Goal: Information Seeking & Learning: Learn about a topic

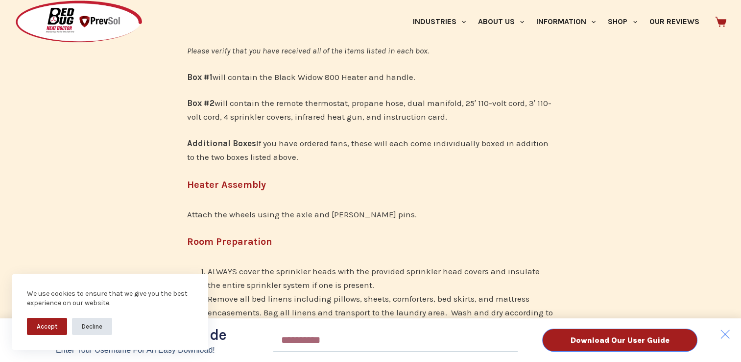
click at [96, 329] on button "Decline" at bounding box center [92, 325] width 40 height 17
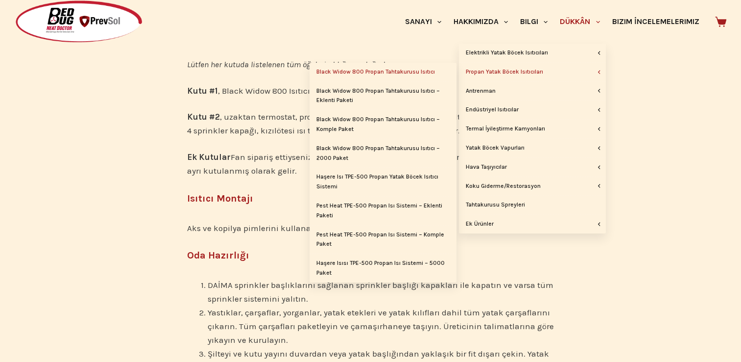
click at [414, 73] on link "Black Widow 800 Propan Tahtakurusu Isıtıcı" at bounding box center [383, 72] width 147 height 19
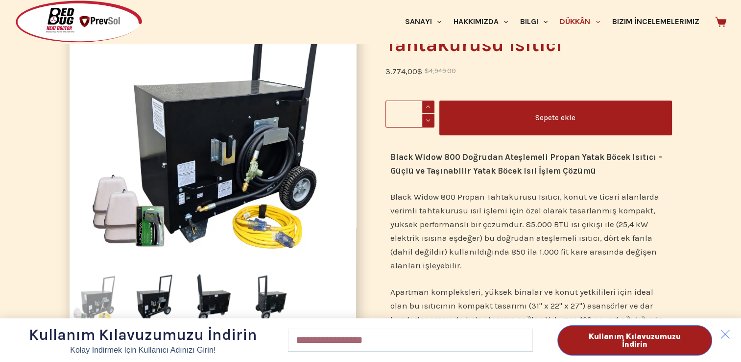
scroll to position [147, 0]
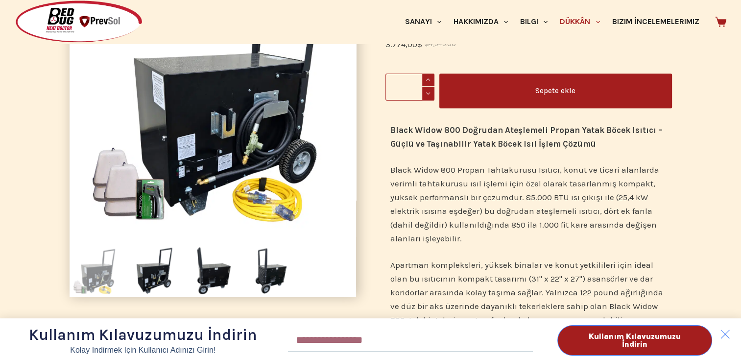
click at [214, 275] on div "Kullanım Kılavuzumuzu İndirin Kolay indirmek için kullanıcı adınızı girin! Emai…" at bounding box center [370, 181] width 741 height 362
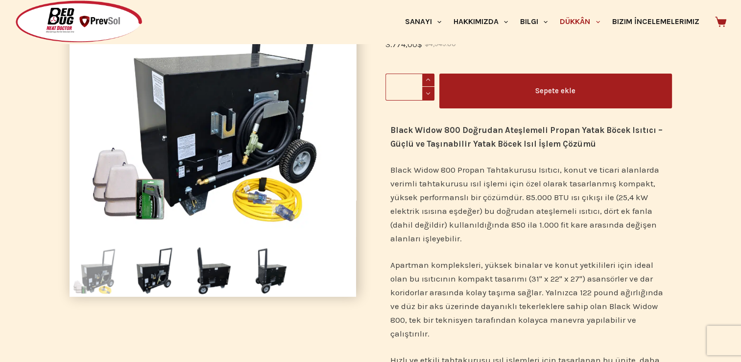
click at [263, 269] on div "Kullanım Kılavuzumuzu İndirin Kolay indirmek için kullanıcı adınızı girin! Emai…" at bounding box center [370, 181] width 741 height 362
click at [137, 273] on img at bounding box center [153, 270] width 51 height 51
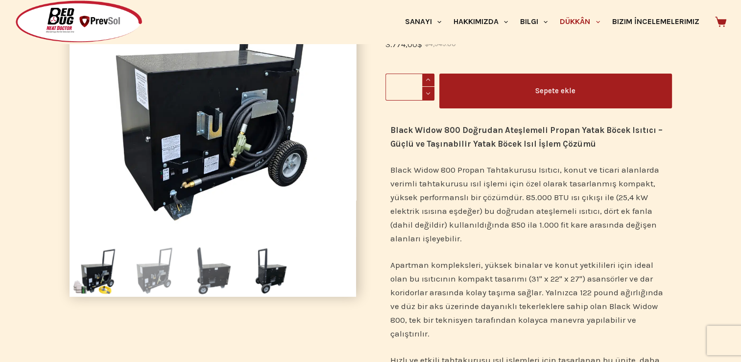
click at [209, 275] on img at bounding box center [212, 270] width 51 height 51
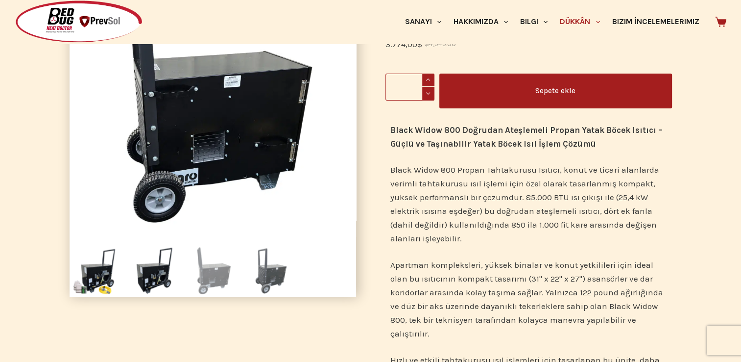
click at [271, 268] on img at bounding box center [271, 270] width 51 height 51
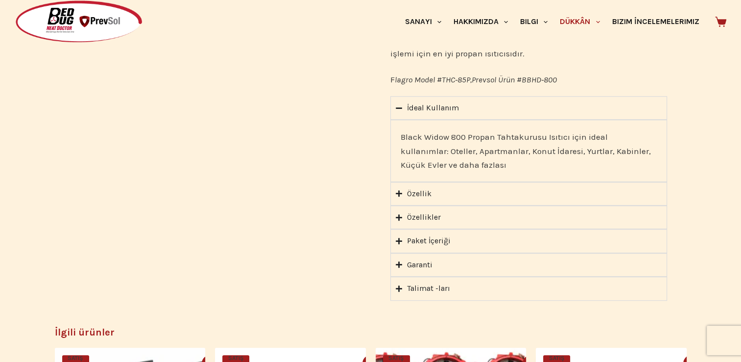
scroll to position [686, 0]
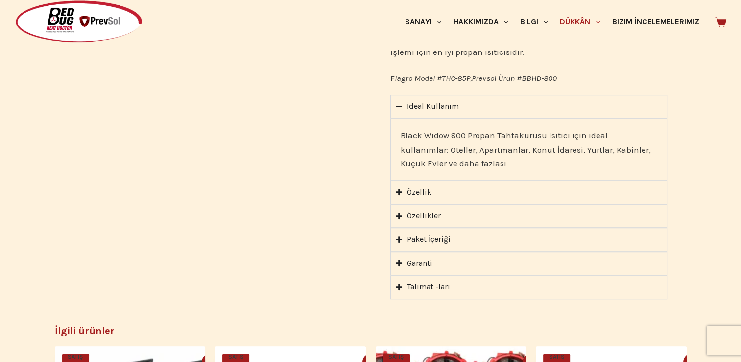
click at [420, 192] on div "Özellik" at bounding box center [419, 192] width 24 height 13
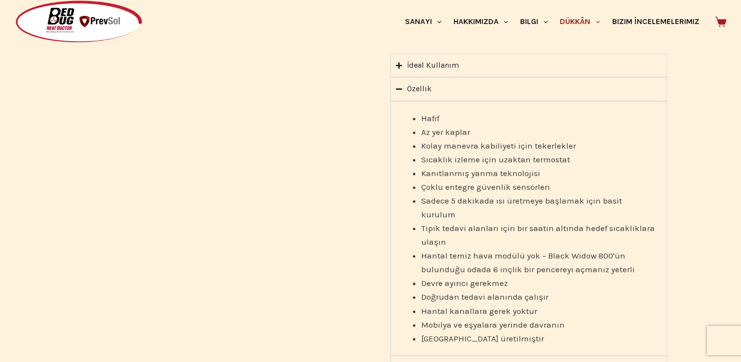
scroll to position [833, 0]
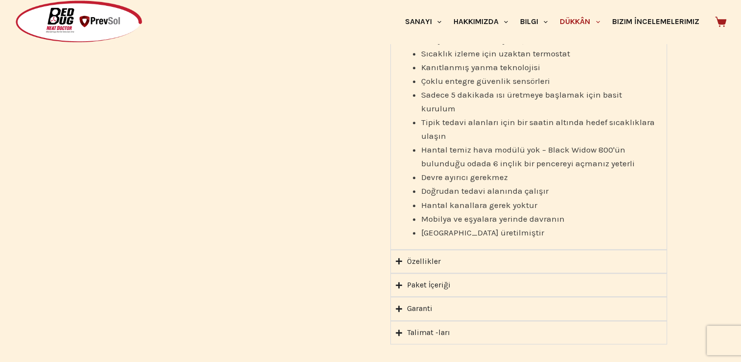
click at [414, 255] on div "Özellikler" at bounding box center [424, 261] width 34 height 13
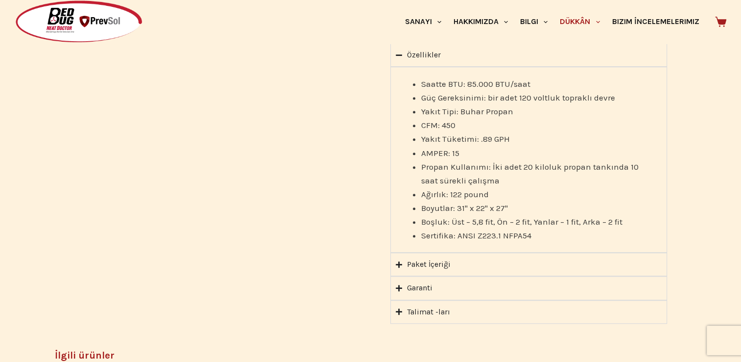
scroll to position [784, 0]
drag, startPoint x: 511, startPoint y: 137, endPoint x: 421, endPoint y: 137, distance: 89.7
click at [421, 137] on li "Yakıt Tüketimi: .89 GPH" at bounding box center [539, 140] width 236 height 14
copy li "Yakıt Tüketimi: .89 GPH"
drag, startPoint x: 564, startPoint y: 170, endPoint x: 519, endPoint y: 168, distance: 45.6
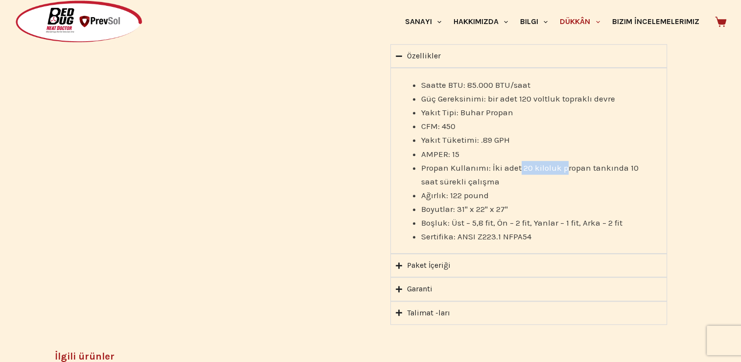
click at [519, 168] on li "Propan Kullanımı: İki adet 20 kiloluk propan tankında 10 saat sürekli çalışma" at bounding box center [539, 174] width 236 height 27
click at [471, 260] on summary "Paket İçeriği" at bounding box center [528, 265] width 277 height 24
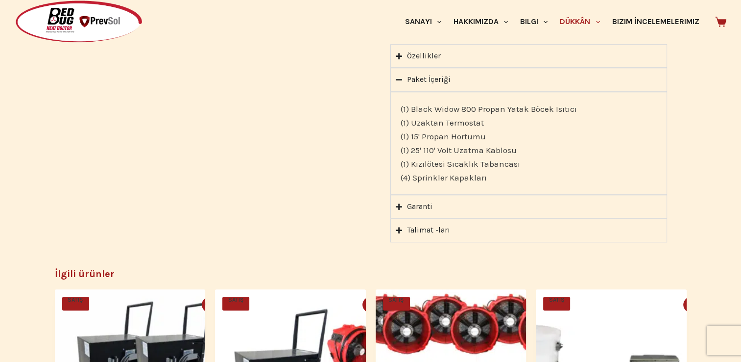
click at [427, 209] on div "Garanti" at bounding box center [419, 206] width 25 height 13
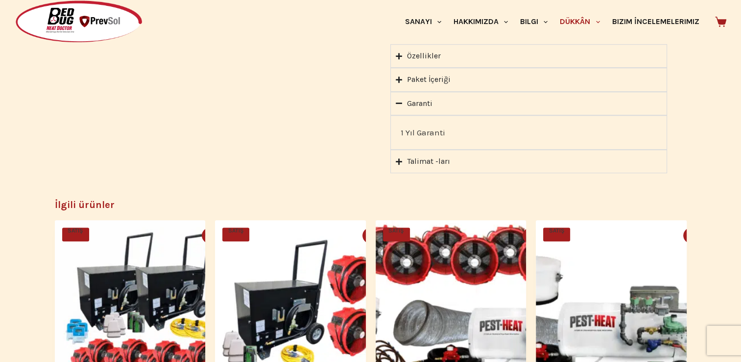
click at [417, 75] on div "Paket İçeriği" at bounding box center [429, 79] width 44 height 13
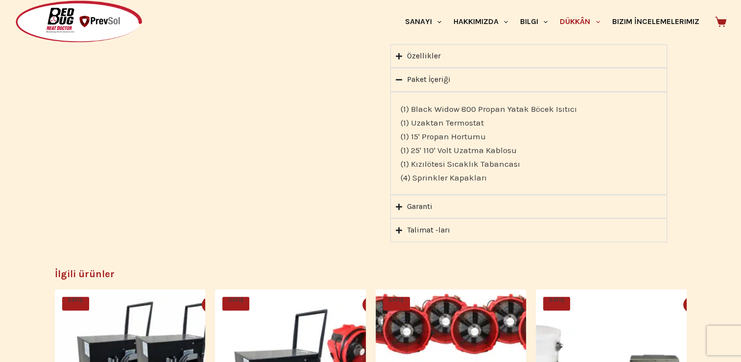
click at [433, 227] on div "Talimat -ları" at bounding box center [428, 229] width 43 height 13
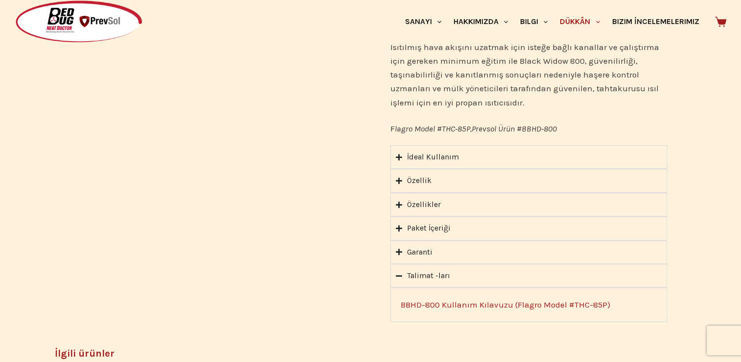
scroll to position [637, 0]
click at [400, 227] on icon "Akordiyon. Bağlantıları Enter veya Space ile açın, Escape ile kapatın ve Ok Tuş…" at bounding box center [399, 226] width 6 height 7
